Goal: Task Accomplishment & Management: Manage account settings

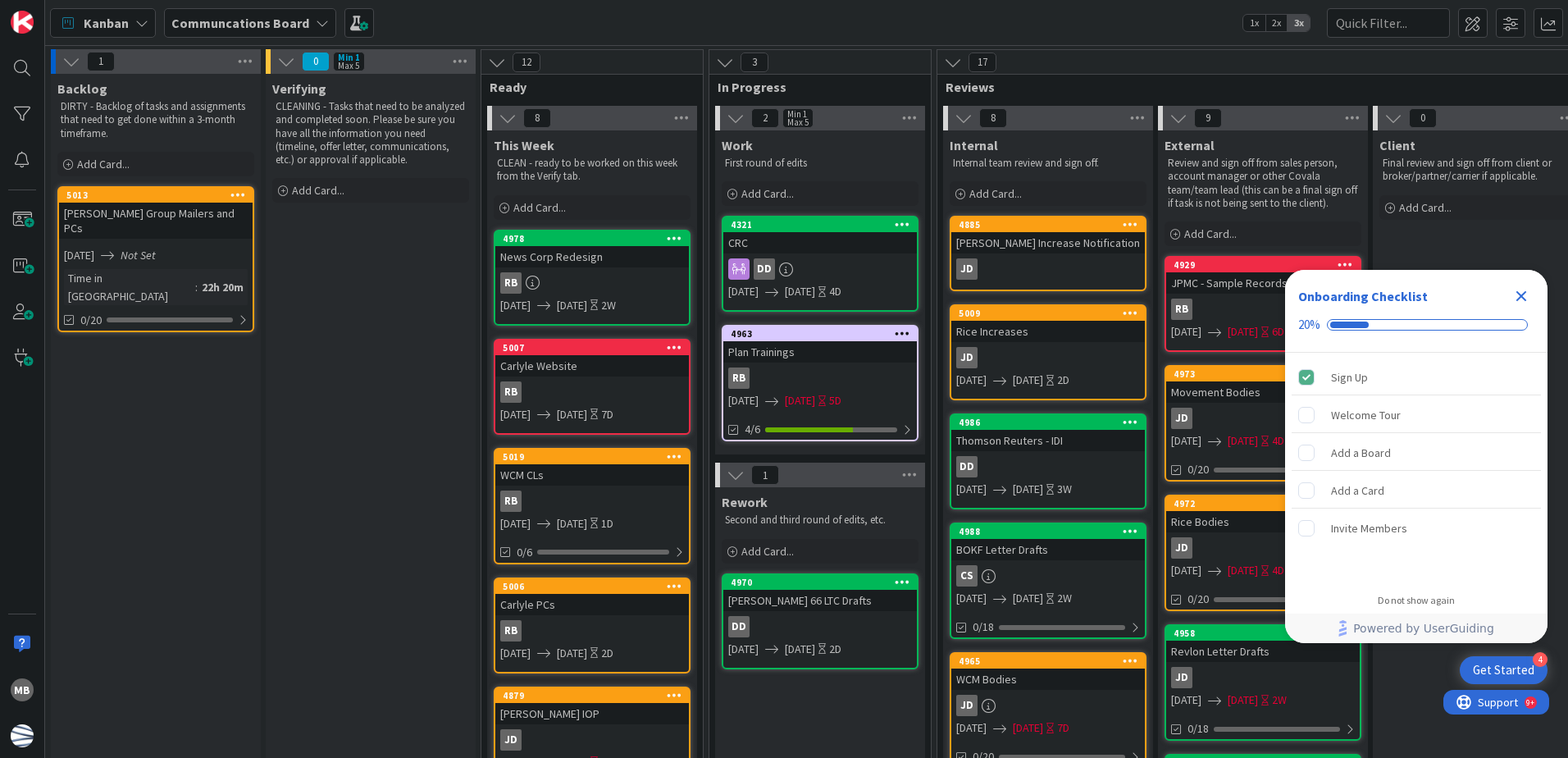
click at [1518, 296] on icon "Close Checklist" at bounding box center [1521, 296] width 20 height 20
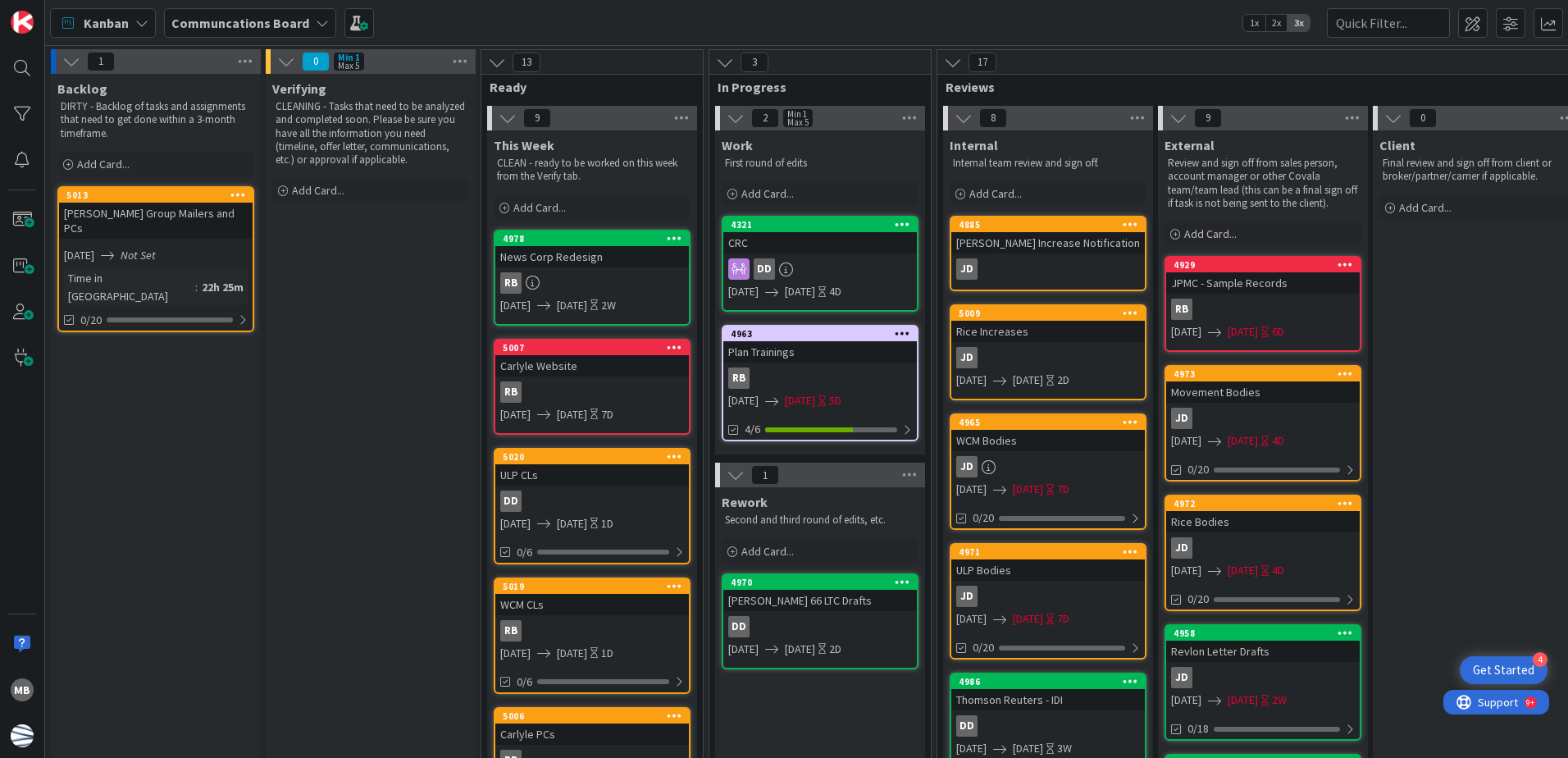
click at [240, 191] on icon at bounding box center [238, 194] width 15 height 11
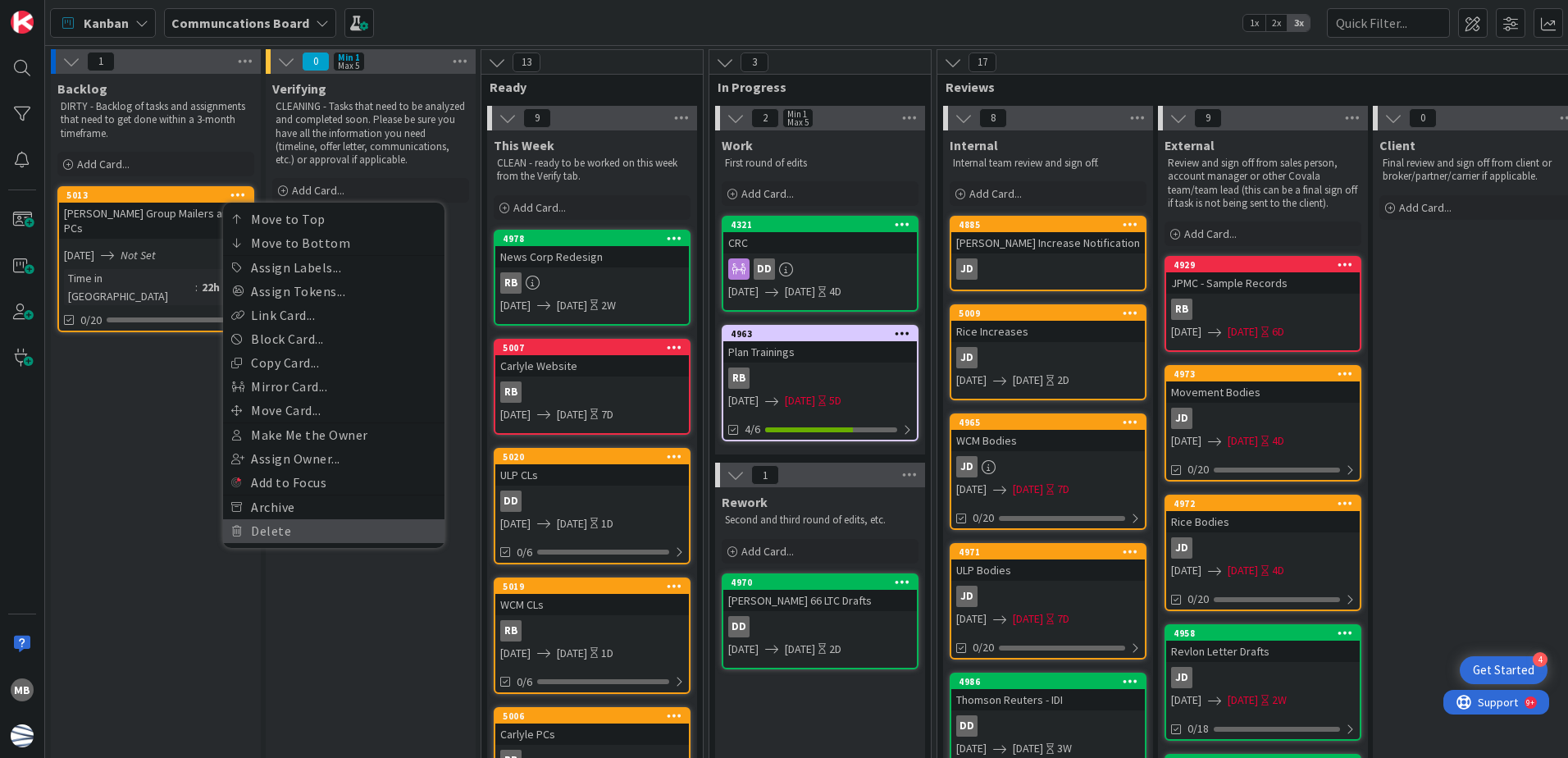
click at [308, 527] on link "Delete" at bounding box center [333, 530] width 221 height 24
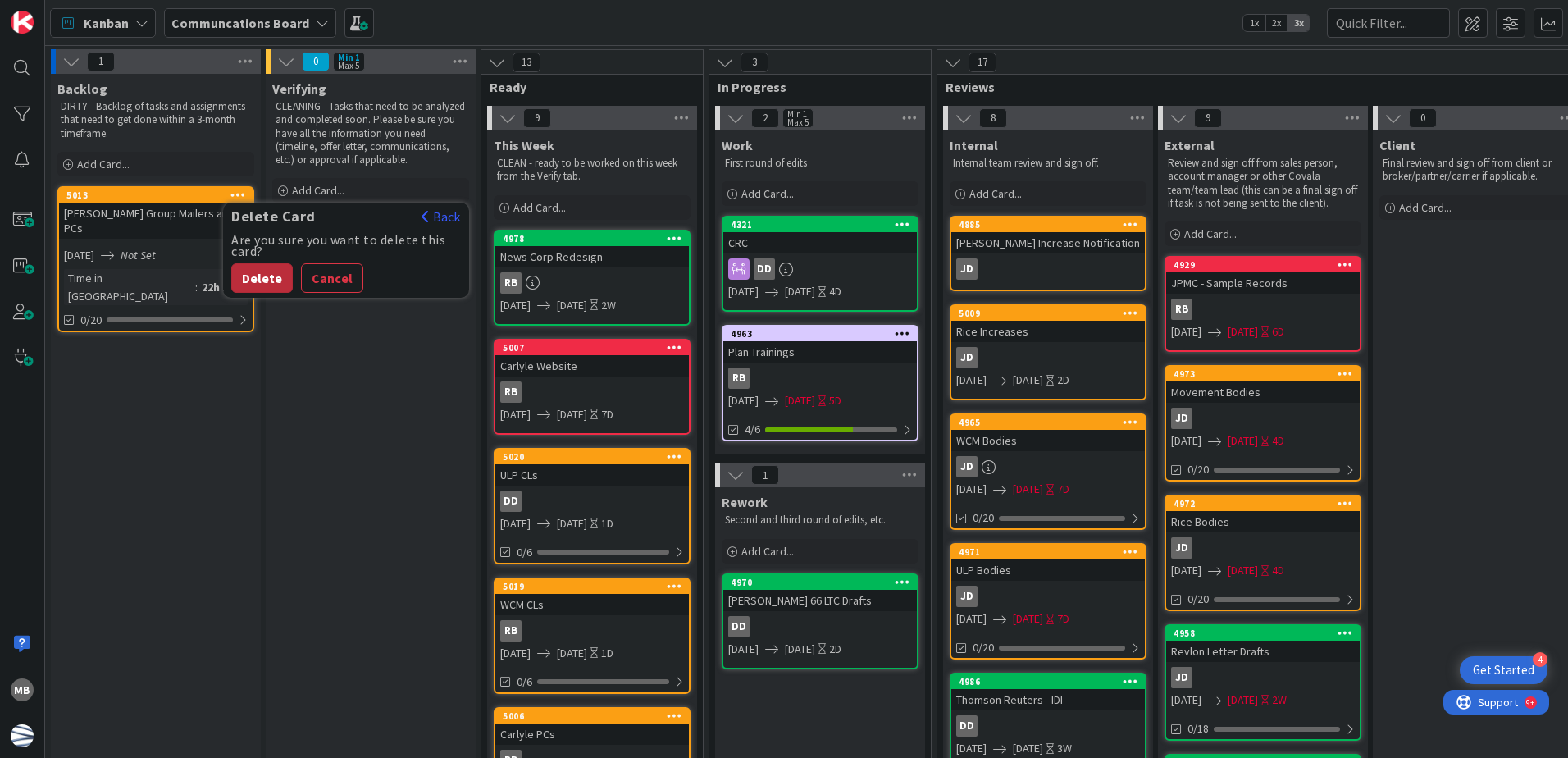
click at [264, 274] on button "Delete" at bounding box center [262, 277] width 62 height 29
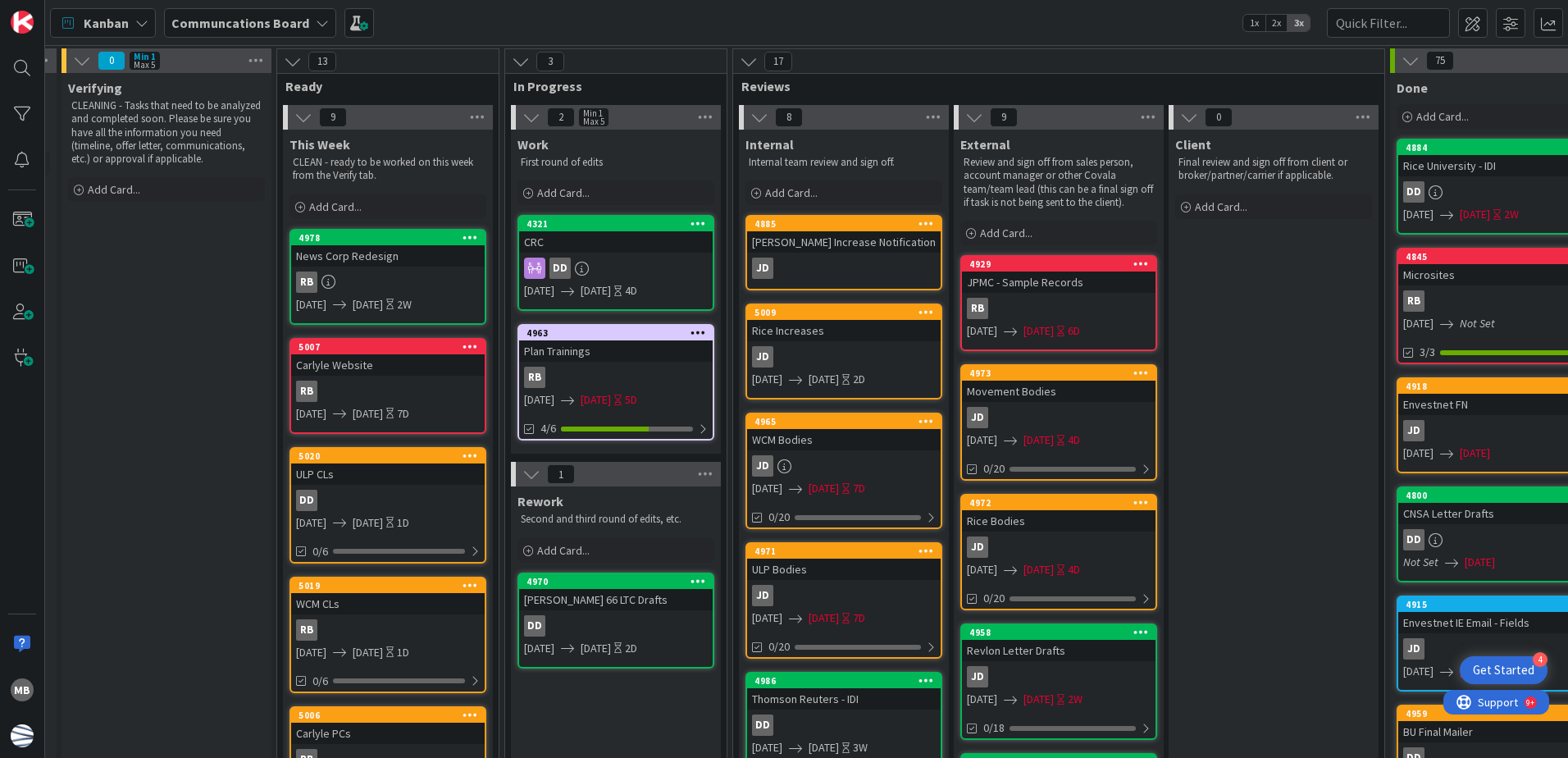
scroll to position [0, 204]
click at [636, 355] on div "Plan Trainings" at bounding box center [616, 352] width 194 height 21
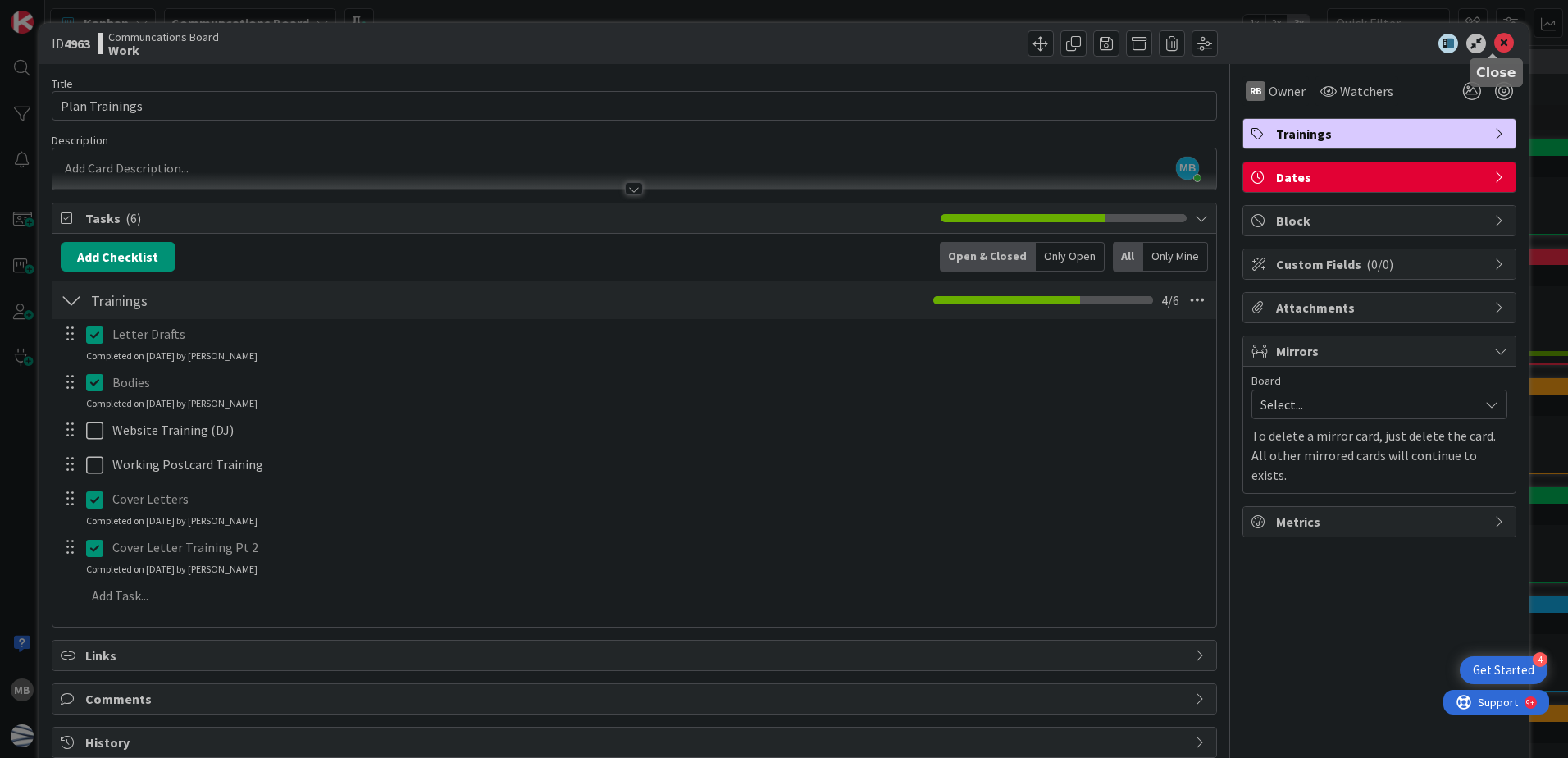
click at [1495, 45] on icon at bounding box center [1504, 43] width 20 height 20
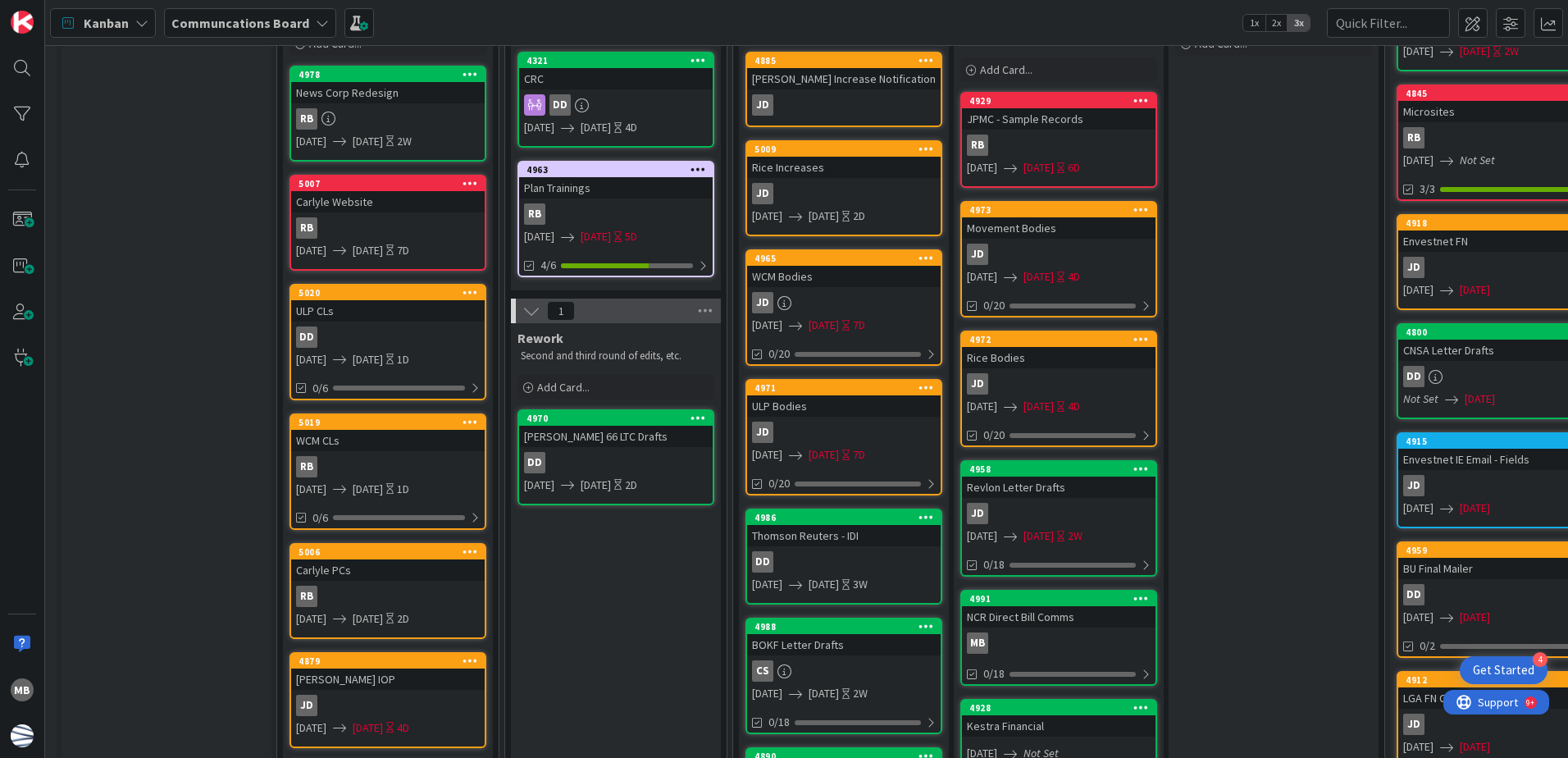
click at [650, 447] on link "4970 [PERSON_NAME] 66 LTC Drafts DD [DATE] [DATE] 2D" at bounding box center [615, 456] width 196 height 96
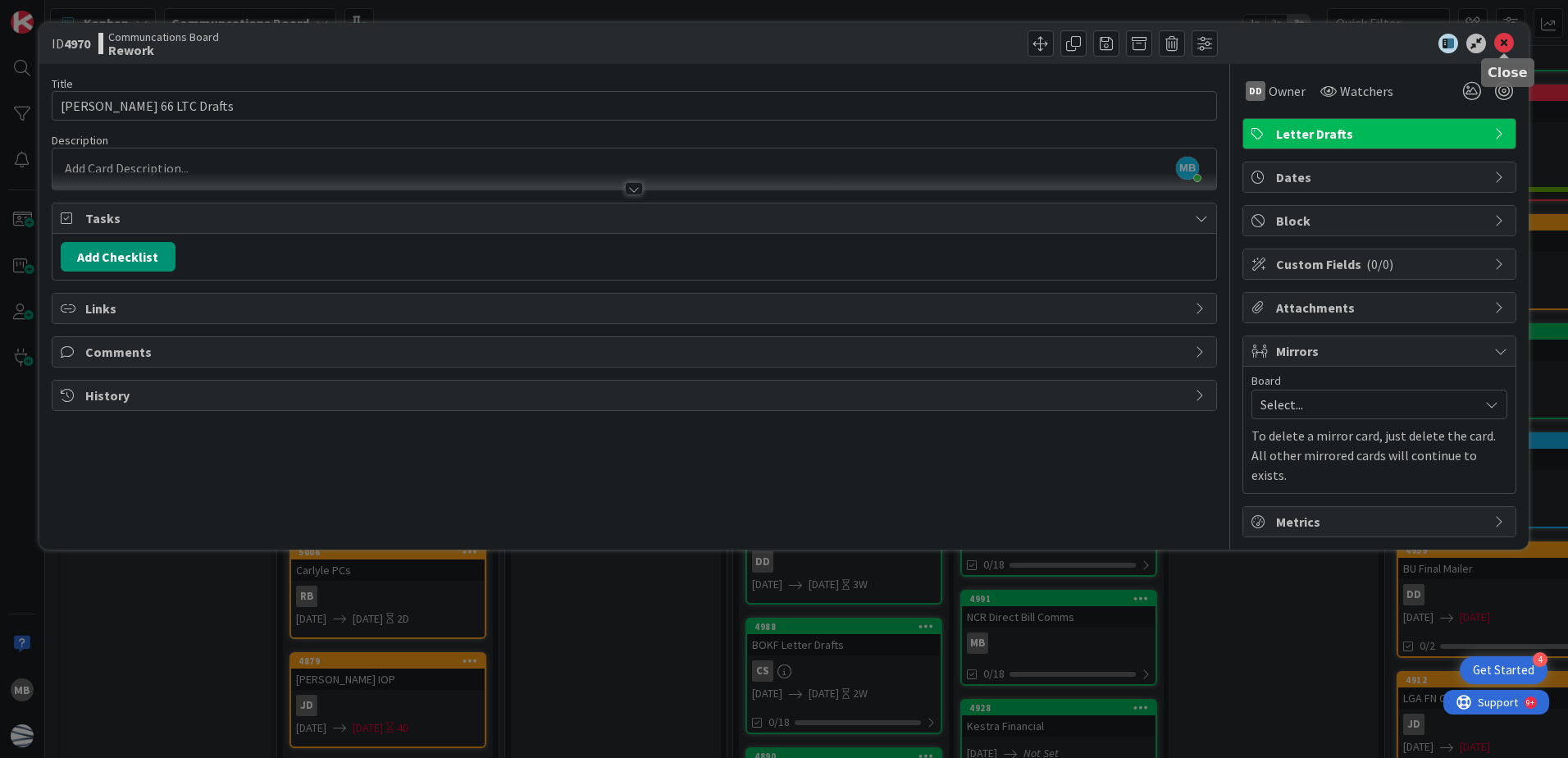
click at [1504, 33] on icon at bounding box center [1504, 43] width 20 height 20
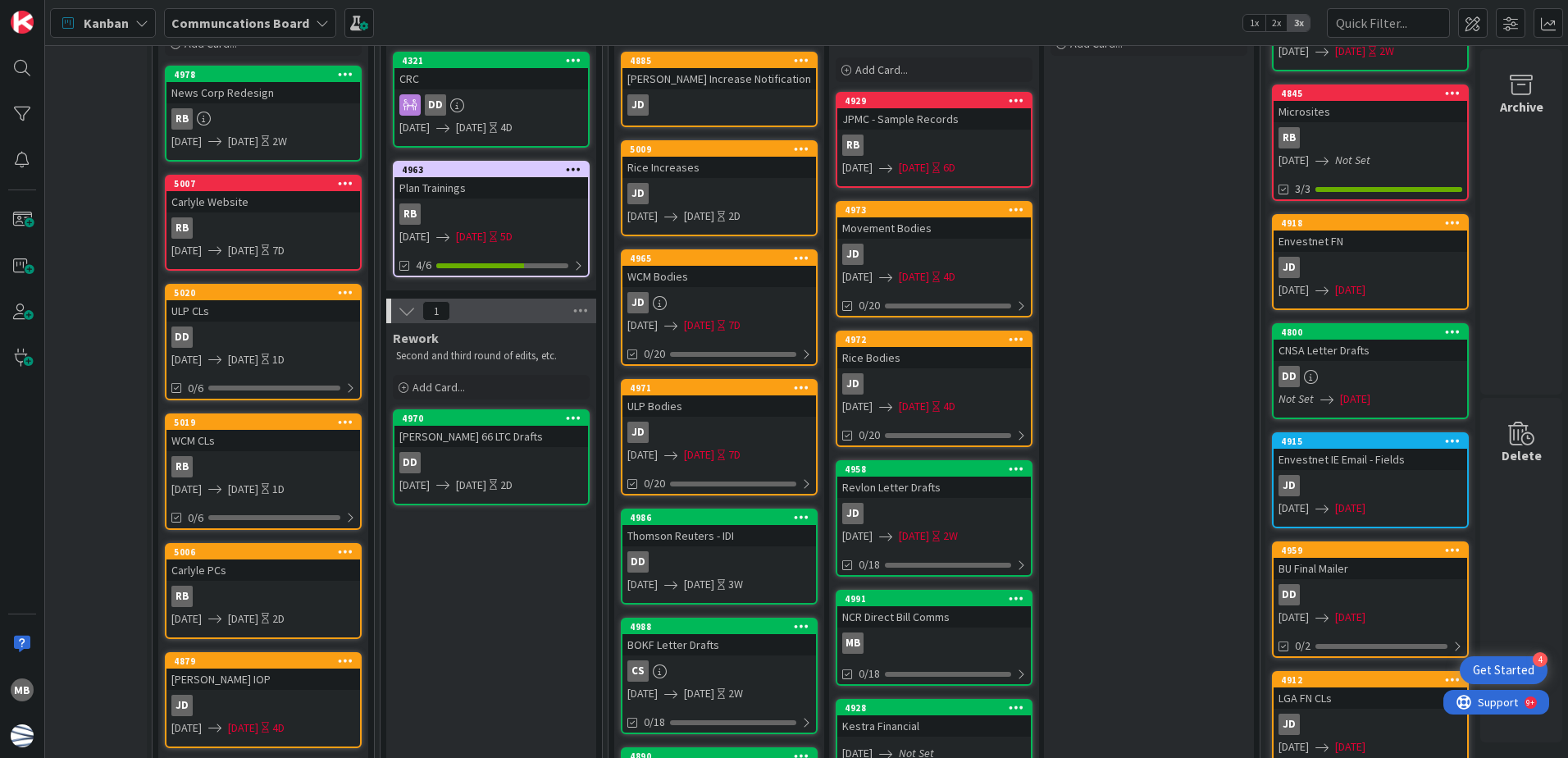
scroll to position [82, 342]
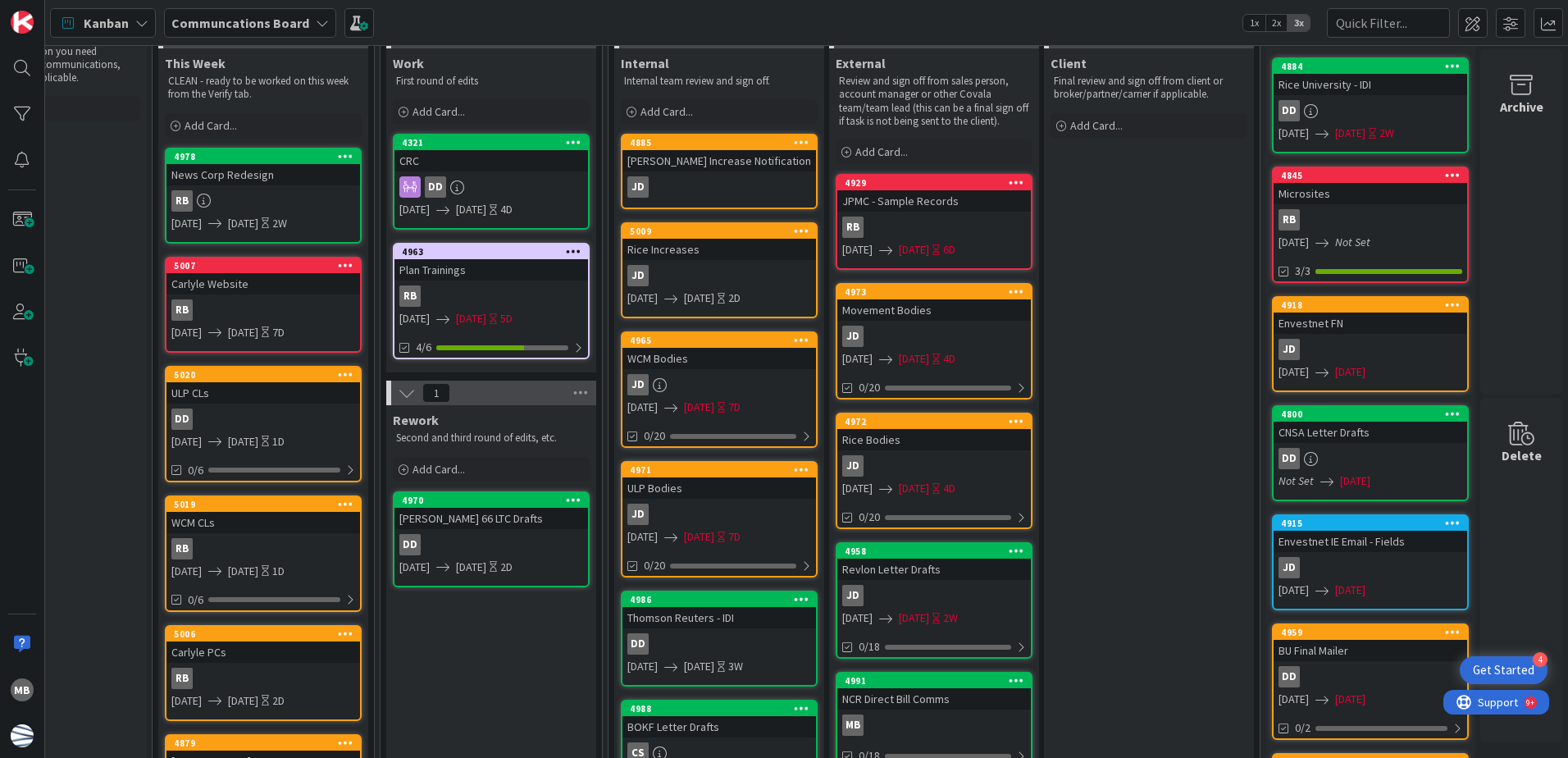
click at [755, 266] on div "JD" at bounding box center [719, 275] width 194 height 21
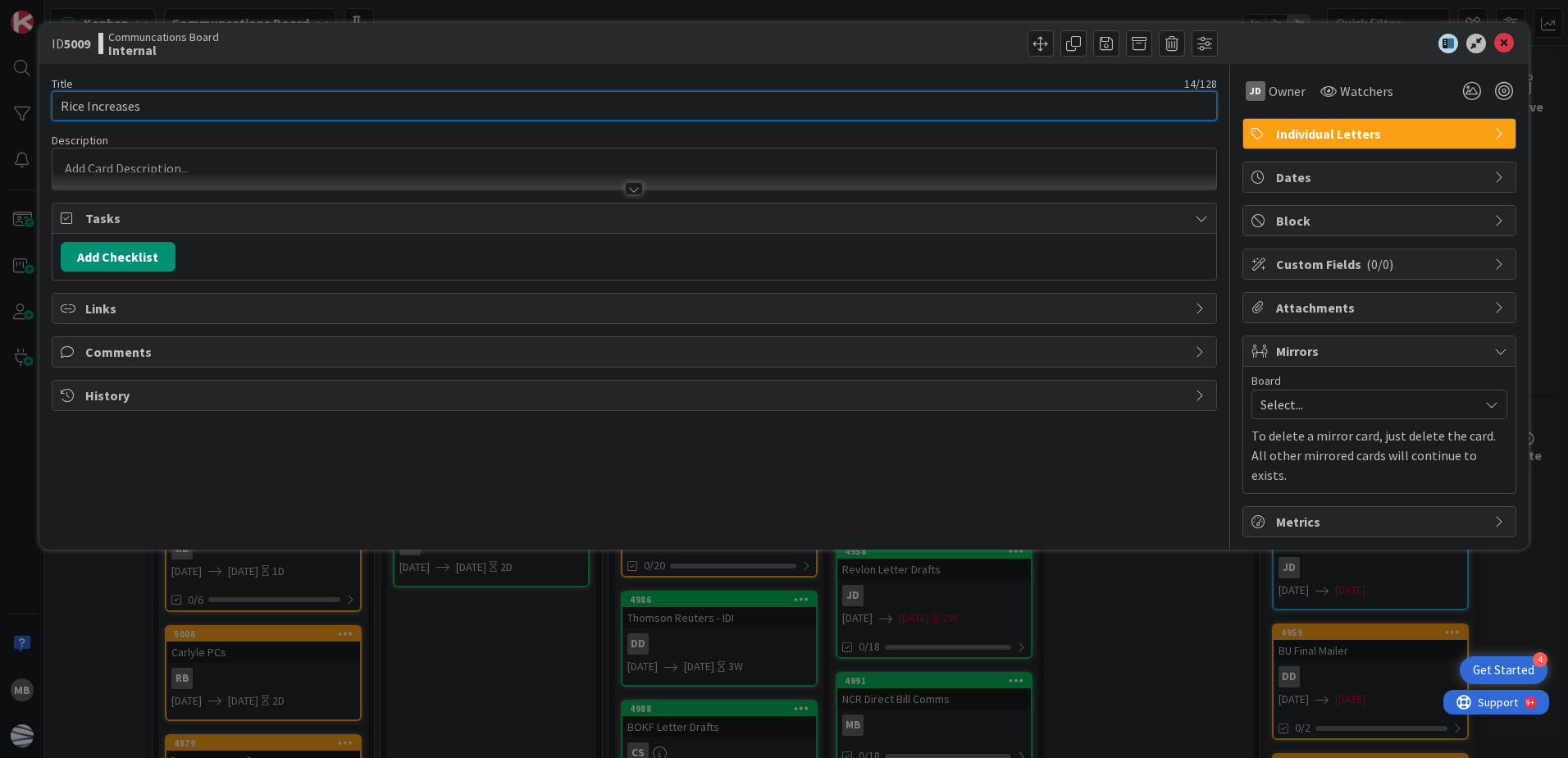
click at [182, 105] on input "Rice Increases" at bounding box center [634, 105] width 1166 height 29
type input "Rice Increase Notification"
click at [1500, 43] on icon at bounding box center [1504, 43] width 20 height 20
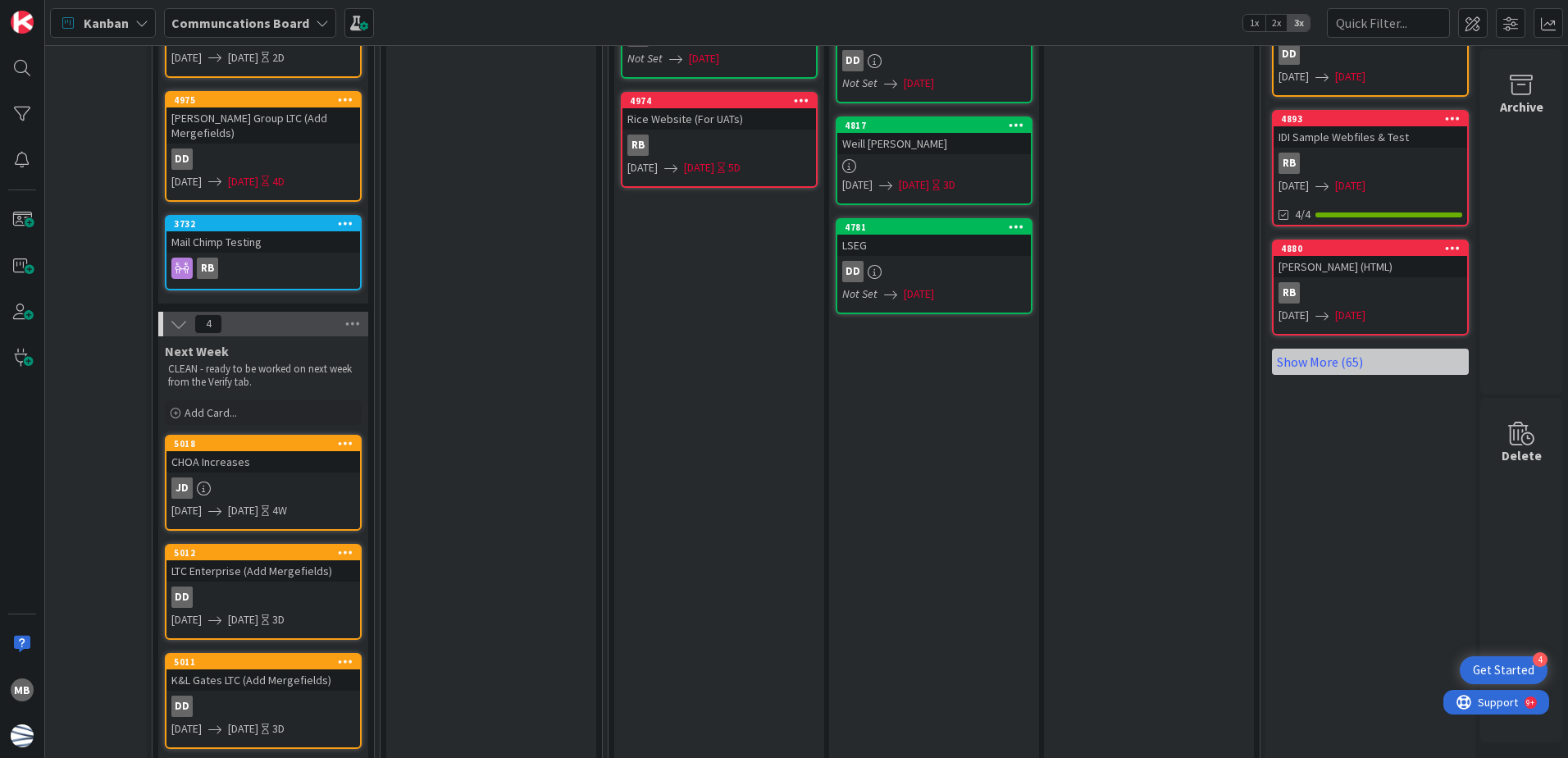
scroll to position [1071, 342]
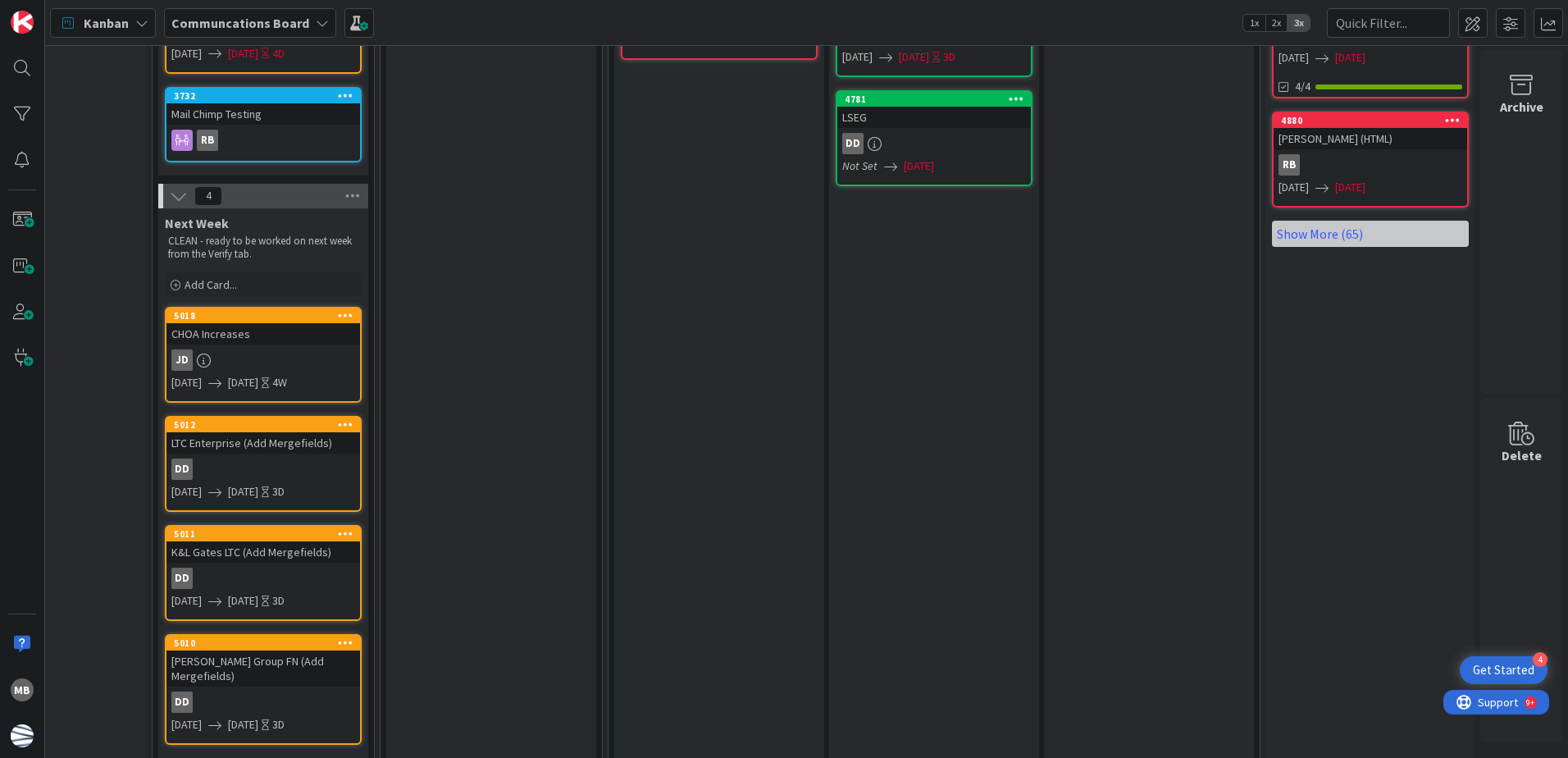
click at [269, 308] on div "5018" at bounding box center [263, 316] width 194 height 15
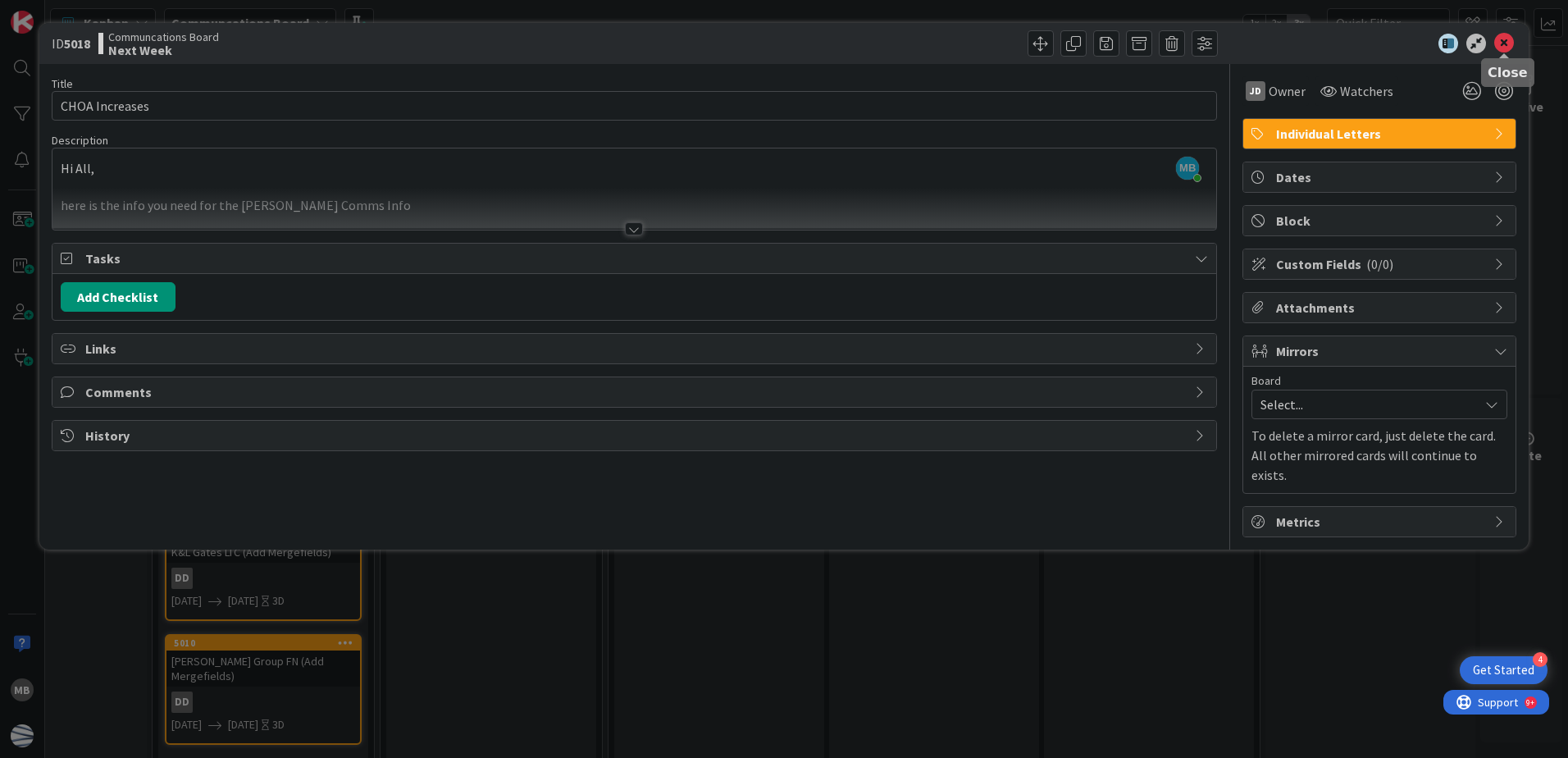
click at [1509, 39] on icon at bounding box center [1504, 43] width 20 height 20
